Goal: Find specific page/section

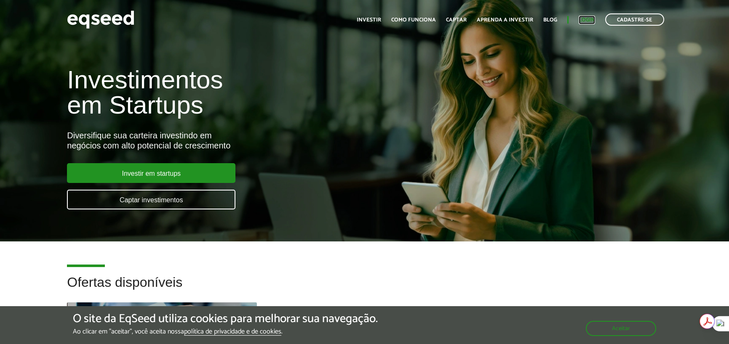
click at [582, 21] on link "Login" at bounding box center [586, 19] width 16 height 5
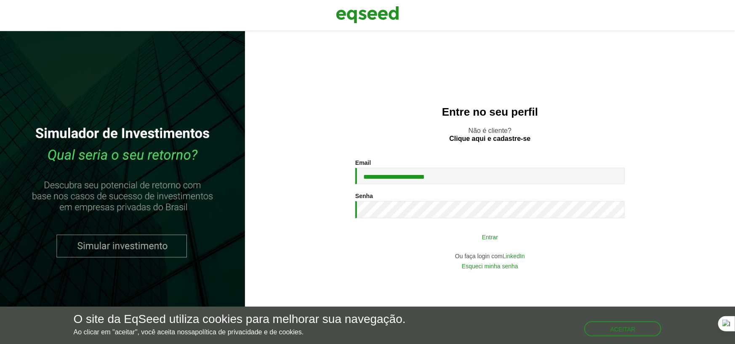
click at [474, 238] on button "Entrar" at bounding box center [490, 237] width 219 height 16
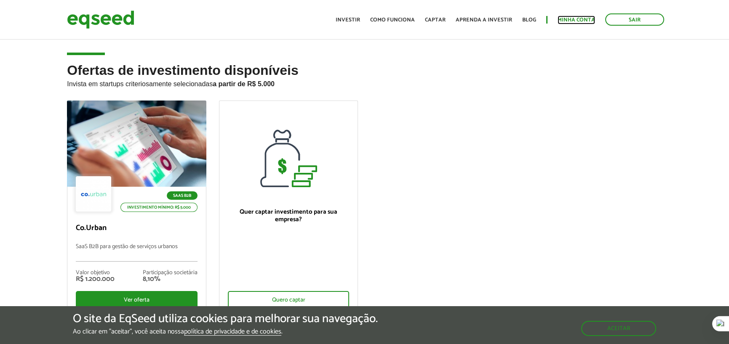
click at [560, 19] on link "Minha conta" at bounding box center [575, 19] width 37 height 5
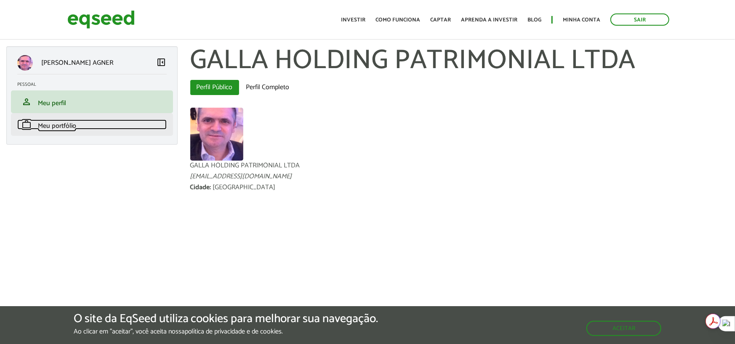
click at [84, 123] on link "work Meu portfólio" at bounding box center [91, 125] width 149 height 10
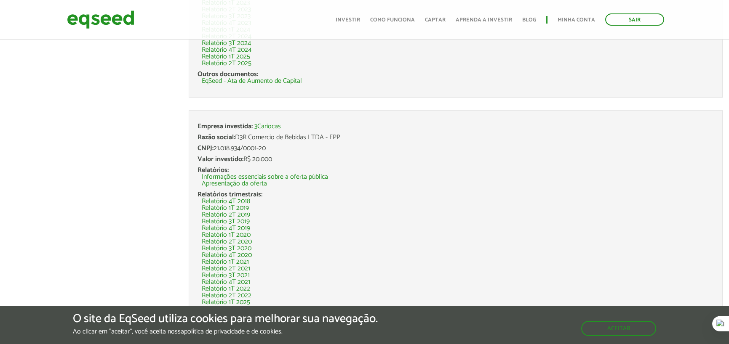
scroll to position [1137, 0]
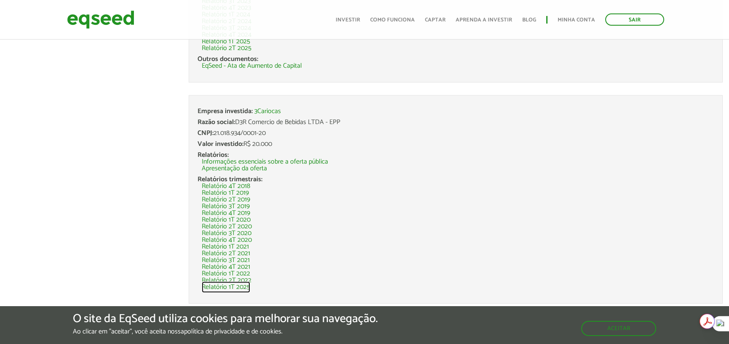
click at [237, 288] on link "Relatório 1T 2025" at bounding box center [226, 287] width 48 height 7
